Goal: Information Seeking & Learning: Learn about a topic

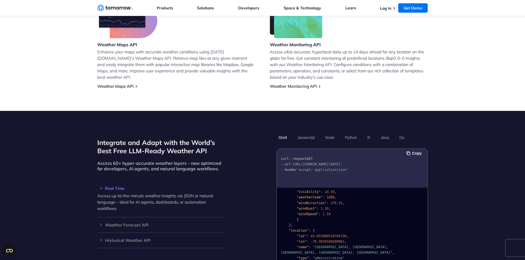
scroll to position [358, 0]
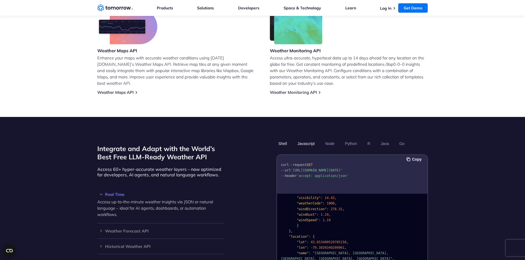
click at [312, 139] on button "Javascript" at bounding box center [305, 143] width 21 height 9
click at [321, 139] on ul "Shell Javascript Node Python R Java Go" at bounding box center [351, 143] width 151 height 9
click at [330, 139] on button "Node" at bounding box center [329, 143] width 13 height 9
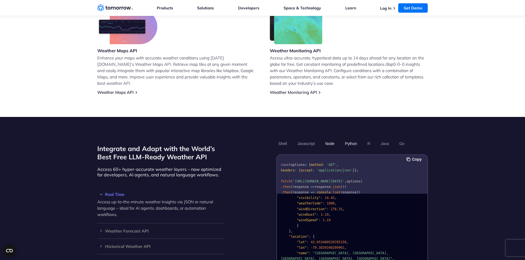
click at [351, 139] on button "Python" at bounding box center [351, 143] width 16 height 9
click at [370, 139] on button "R" at bounding box center [368, 143] width 7 height 9
click at [383, 139] on button "Java" at bounding box center [384, 143] width 12 height 9
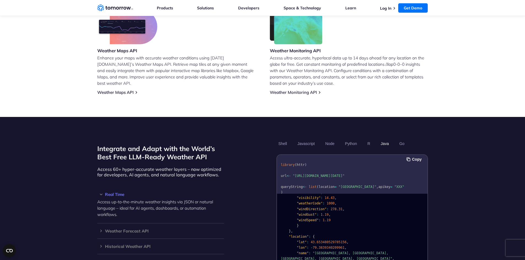
click at [383, 139] on button "Java" at bounding box center [384, 143] width 12 height 9
click at [403, 140] on button "Go" at bounding box center [401, 143] width 9 height 9
click at [381, 139] on button "Java" at bounding box center [384, 143] width 12 height 9
click at [476, 166] on section "Integrate and Adapt with the World’s Best Free LLM-Ready Weather API Access 60+…" at bounding box center [262, 221] width 525 height 208
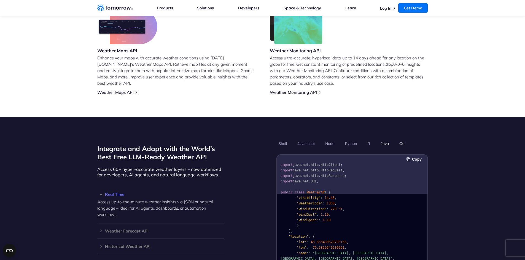
click at [403, 139] on button "Go" at bounding box center [401, 143] width 9 height 9
click at [354, 139] on button "Python" at bounding box center [351, 143] width 16 height 9
click at [324, 139] on button "Node" at bounding box center [329, 143] width 13 height 9
click at [305, 139] on button "Javascript" at bounding box center [305, 143] width 21 height 9
click at [284, 139] on button "Shell" at bounding box center [282, 143] width 12 height 9
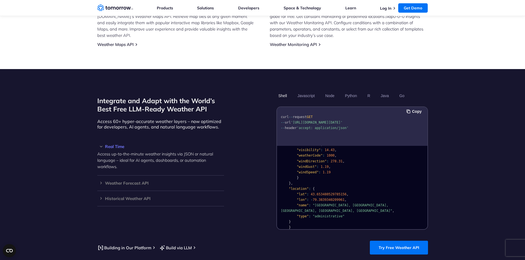
scroll to position [386, 0]
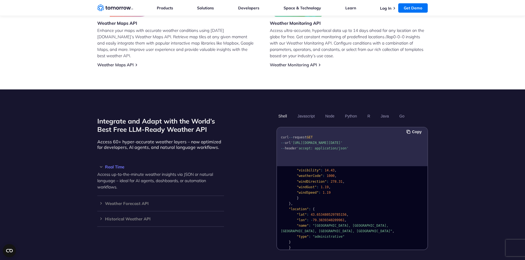
click at [414, 163] on pre "{ "data" : { "time" : "[DATE]T13:53:00Z" , "values" : { "cloudBase" : null , "c…" at bounding box center [352, 156] width 150 height 196
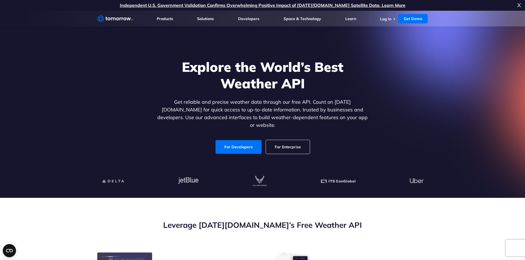
scroll to position [0, 0]
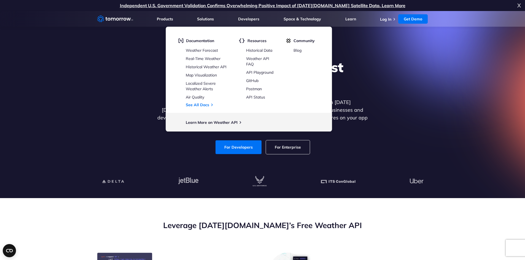
click at [401, 173] on div at bounding box center [262, 181] width 339 height 33
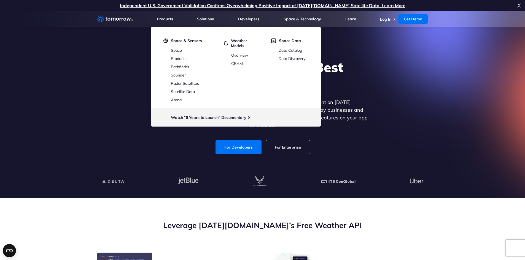
click at [370, 222] on h2 "Leverage [DATE][DOMAIN_NAME]’s Free Weather API" at bounding box center [262, 225] width 330 height 10
